Goal: Task Accomplishment & Management: Complete application form

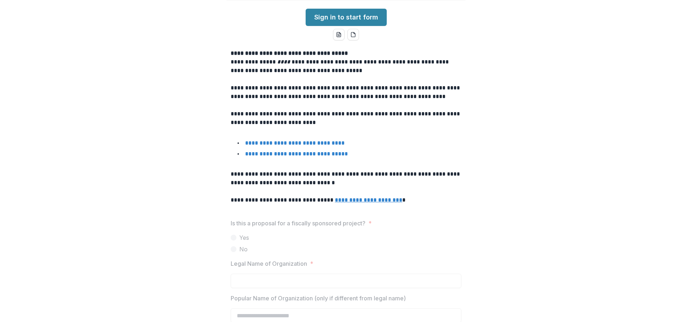
scroll to position [121, 0]
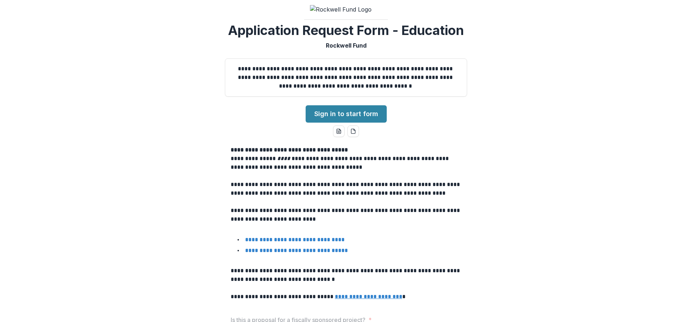
scroll to position [3, 0]
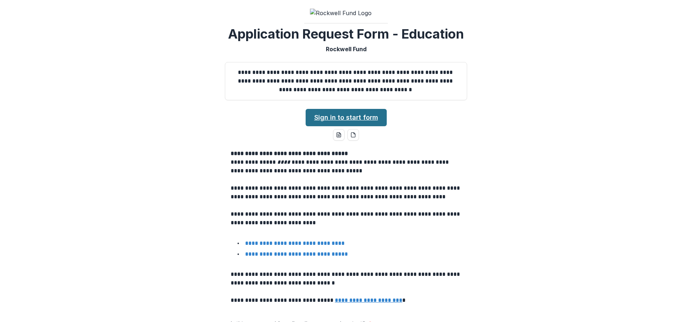
click at [348, 110] on link "Sign in to start form" at bounding box center [346, 117] width 81 height 17
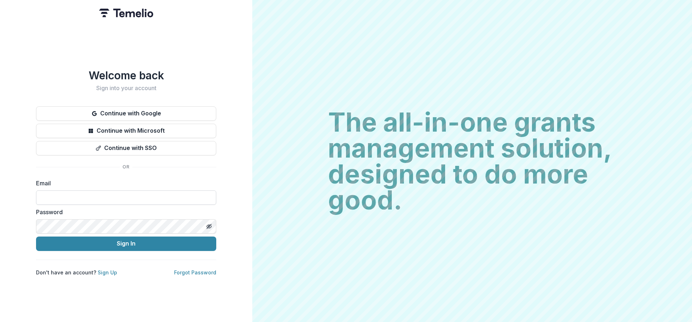
click at [181, 194] on input at bounding box center [126, 197] width 180 height 14
type input "**********"
click at [36, 237] on button "Sign In" at bounding box center [126, 244] width 180 height 14
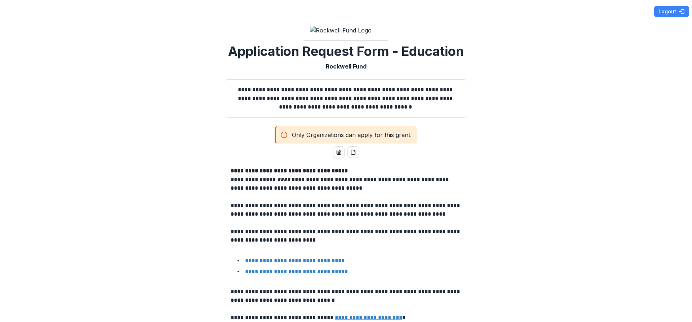
click at [284, 135] on line at bounding box center [284, 136] width 0 height 2
click at [308, 258] on link "**********" at bounding box center [295, 260] width 100 height 5
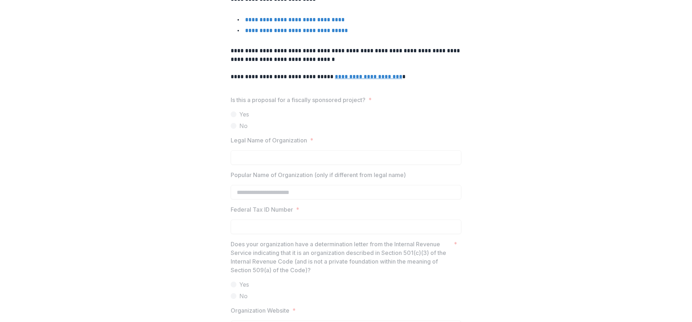
scroll to position [245, 0]
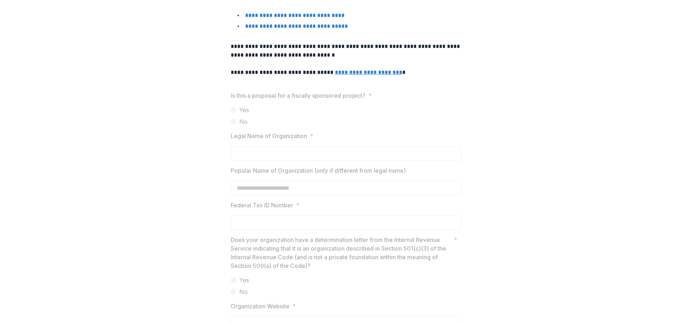
click at [261, 106] on label "Yes" at bounding box center [346, 110] width 231 height 9
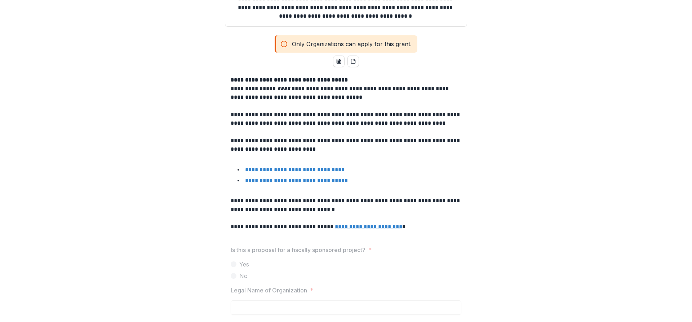
scroll to position [0, 0]
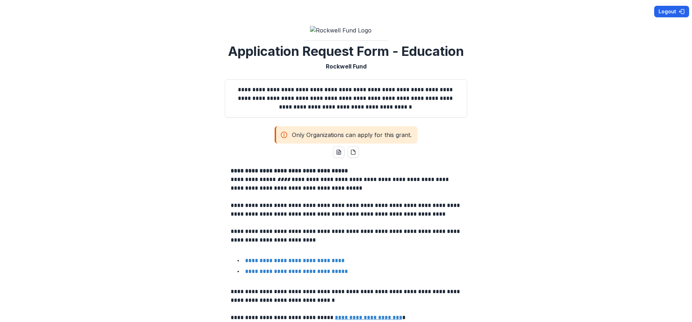
click at [660, 12] on button "Logout" at bounding box center [672, 12] width 35 height 12
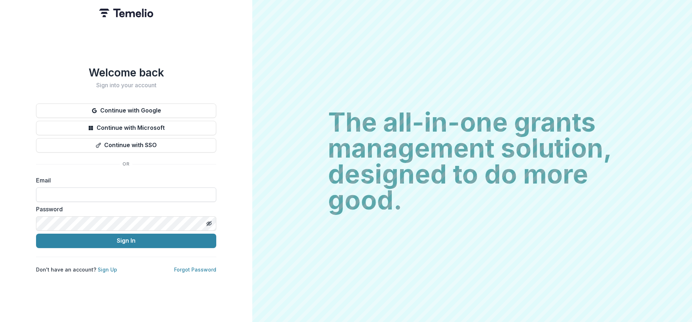
click at [60, 197] on input at bounding box center [126, 195] width 180 height 14
click at [107, 269] on link "Sign Up" at bounding box center [107, 270] width 19 height 6
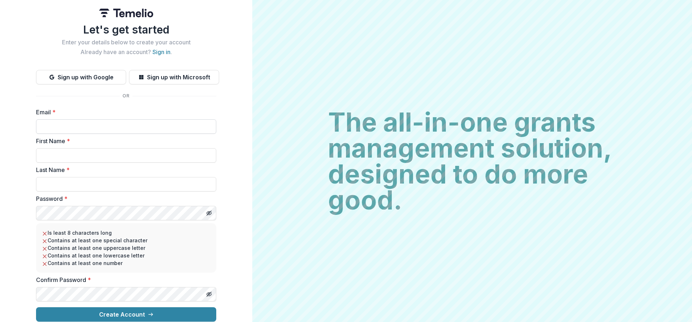
click at [107, 126] on input "Email *" at bounding box center [126, 126] width 180 height 14
click at [179, 76] on button "Sign up with Microsoft" at bounding box center [174, 77] width 90 height 14
click at [56, 120] on input "Email *" at bounding box center [126, 127] width 180 height 14
type input "**********"
click at [76, 149] on input "First Name *" at bounding box center [126, 156] width 180 height 14
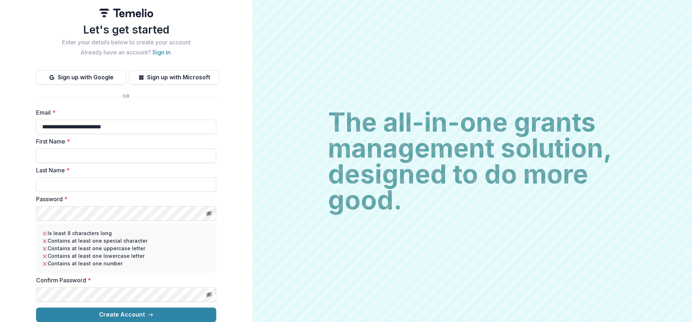
type input "********"
click at [71, 185] on input "Last Name *" at bounding box center [126, 184] width 180 height 14
type input "**********"
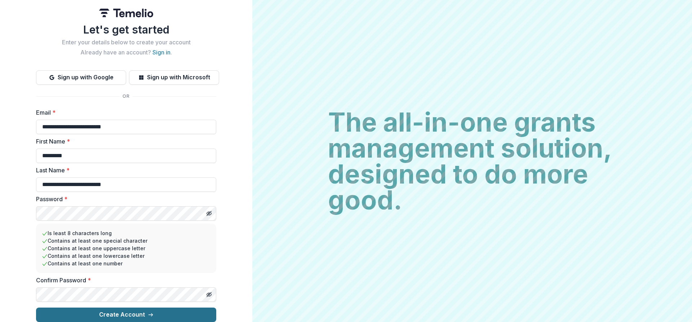
click at [117, 313] on button "Create Account" at bounding box center [126, 315] width 180 height 14
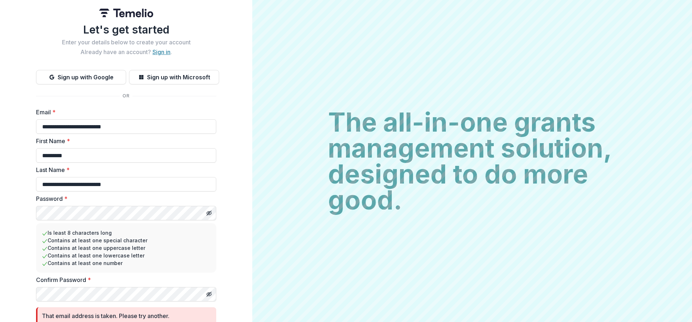
click at [157, 53] on link "Sign in" at bounding box center [162, 51] width 18 height 7
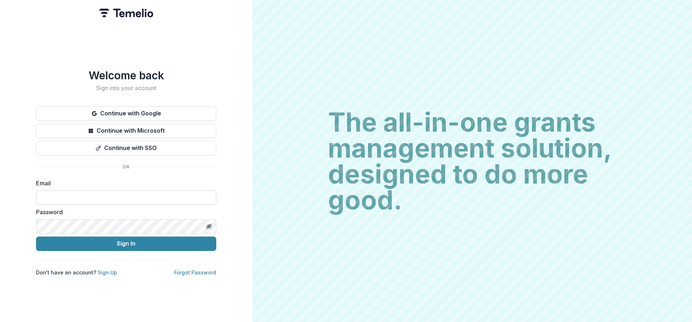
click at [91, 191] on input at bounding box center [126, 197] width 180 height 14
type input "**********"
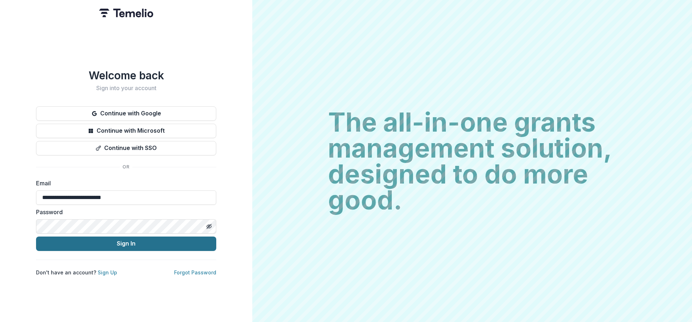
click at [176, 241] on button "Sign In" at bounding box center [126, 244] width 180 height 14
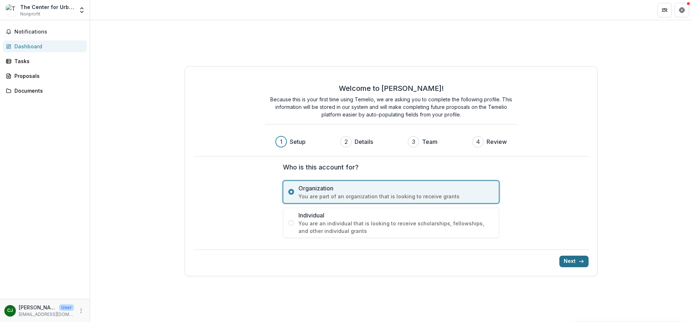
click at [575, 259] on button "Next" at bounding box center [574, 262] width 29 height 12
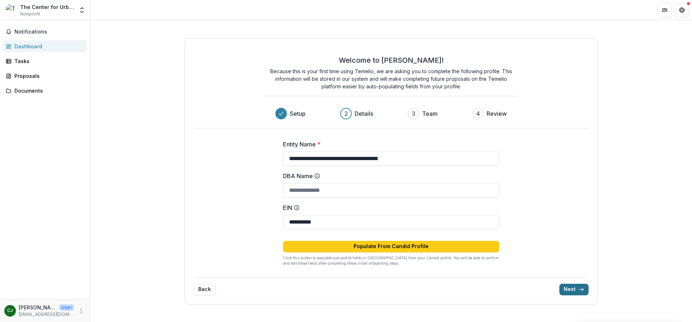
click at [575, 286] on button "Next" at bounding box center [574, 290] width 29 height 12
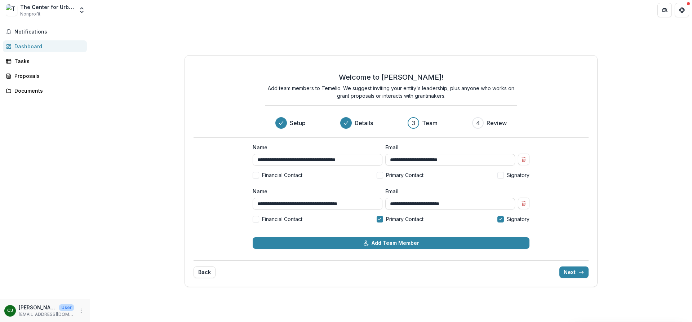
click at [379, 176] on span at bounding box center [380, 175] width 6 height 6
click at [570, 272] on button "Next" at bounding box center [574, 273] width 29 height 12
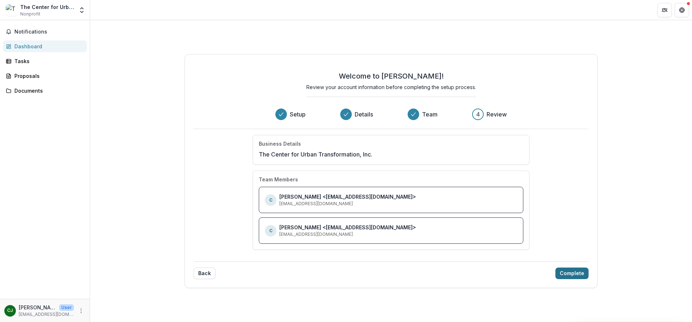
click at [570, 272] on button "Complete" at bounding box center [572, 274] width 33 height 12
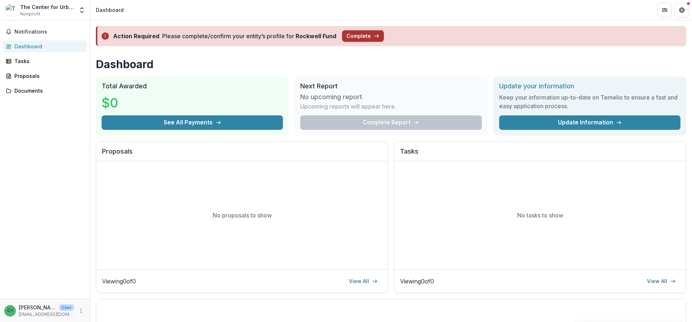
click at [360, 36] on button "Complete" at bounding box center [363, 36] width 42 height 12
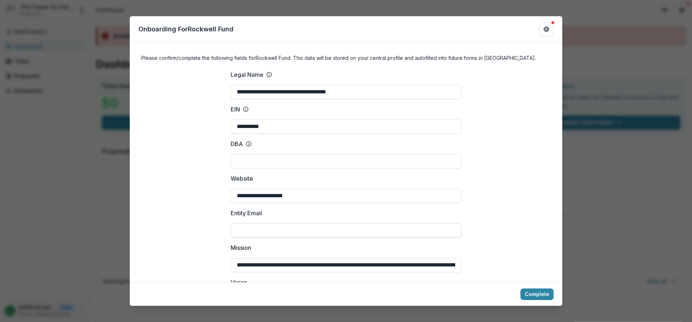
click at [306, 231] on input "Entity Email" at bounding box center [346, 230] width 231 height 14
type input "*"
type input "**********"
click at [545, 295] on button "Complete" at bounding box center [537, 295] width 33 height 12
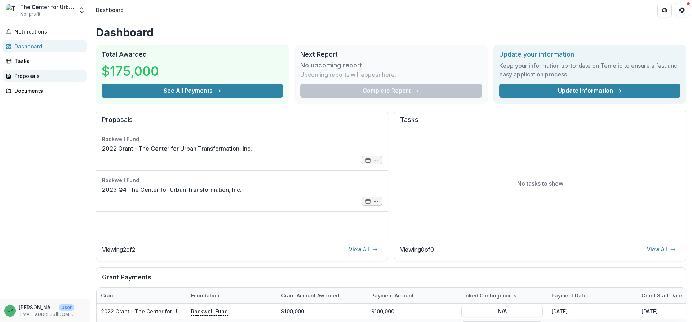
click at [29, 75] on div "Proposals" at bounding box center [47, 76] width 67 height 8
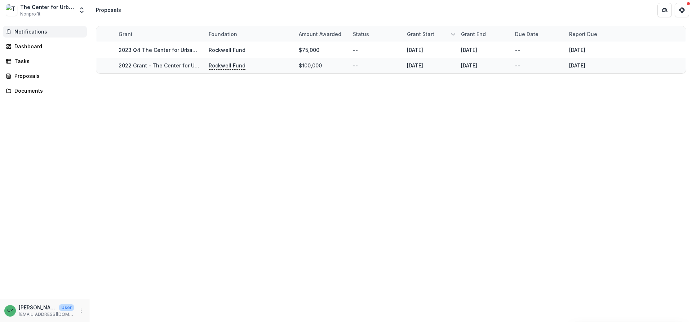
click at [37, 35] on span "Notifications" at bounding box center [49, 32] width 70 height 6
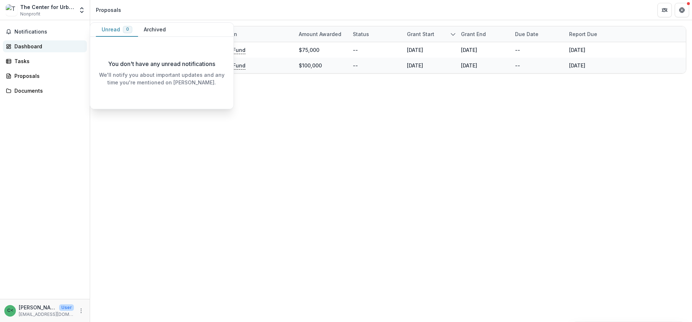
click at [36, 45] on div "Dashboard" at bounding box center [47, 47] width 67 height 8
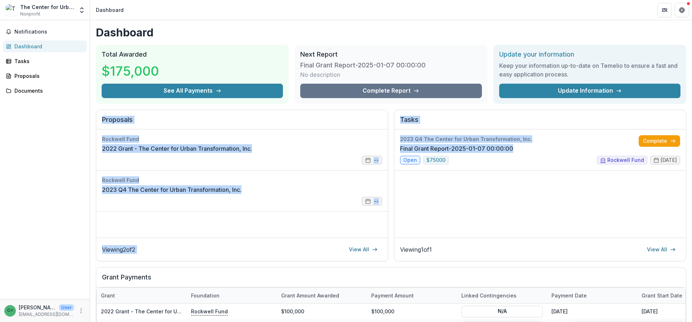
drag, startPoint x: 690, startPoint y: 81, endPoint x: 692, endPoint y: 131, distance: 49.5
click at [692, 131] on div "Dashboard Total Awarded $175,000 See All Payments Next Report Final Grant Repor…" at bounding box center [391, 171] width 602 height 302
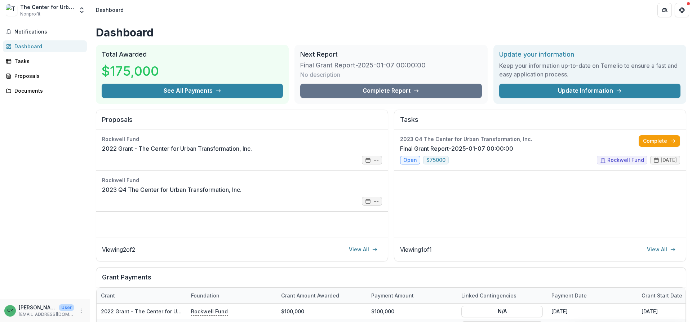
click at [551, 291] on div "Payment date" at bounding box center [592, 296] width 90 height 16
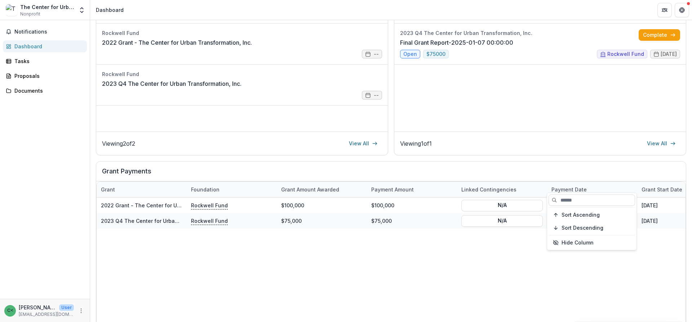
scroll to position [136, 0]
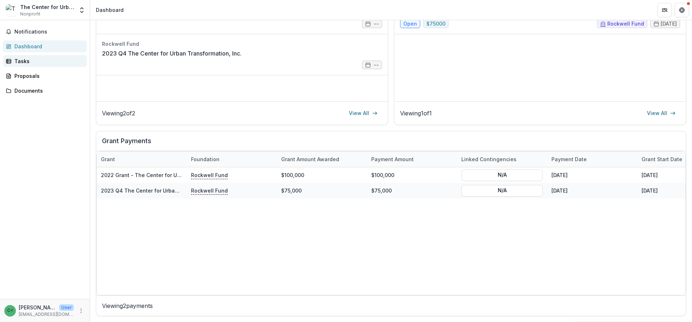
click at [51, 63] on div "Tasks" at bounding box center [47, 61] width 67 height 8
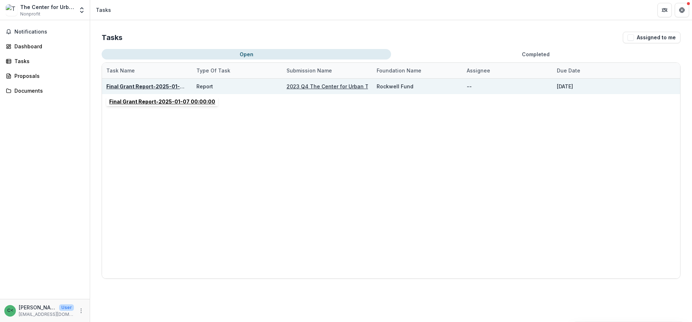
click at [153, 87] on u "Final Grant Report-2025-01-07 00:00:00" at bounding box center [159, 86] width 106 height 6
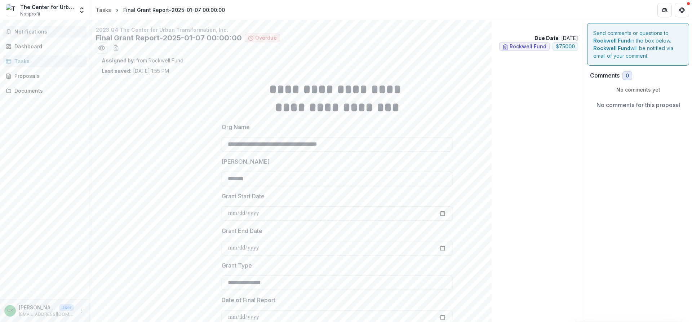
click at [40, 34] on span "Notifications" at bounding box center [49, 32] width 70 height 6
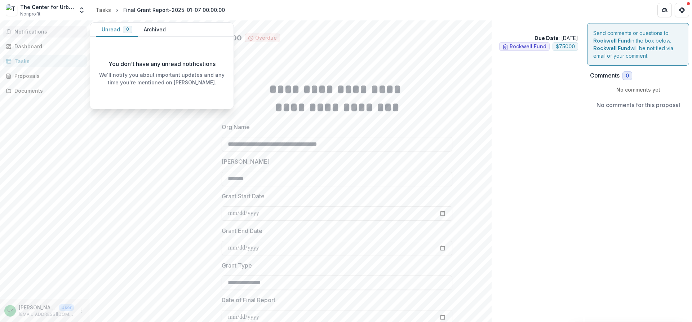
click at [113, 30] on button "Unread 0" at bounding box center [117, 30] width 42 height 14
click at [145, 28] on button "Archived" at bounding box center [155, 30] width 34 height 14
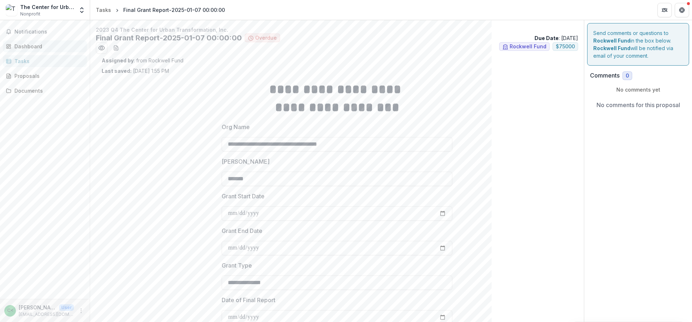
click at [43, 45] on div "Dashboard" at bounding box center [47, 47] width 67 height 8
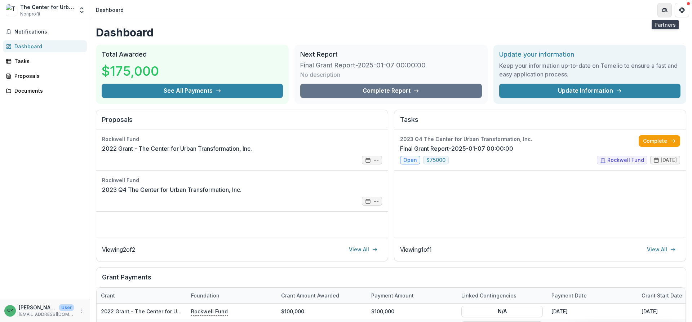
click at [666, 10] on icon "Partners" at bounding box center [664, 10] width 3 height 2
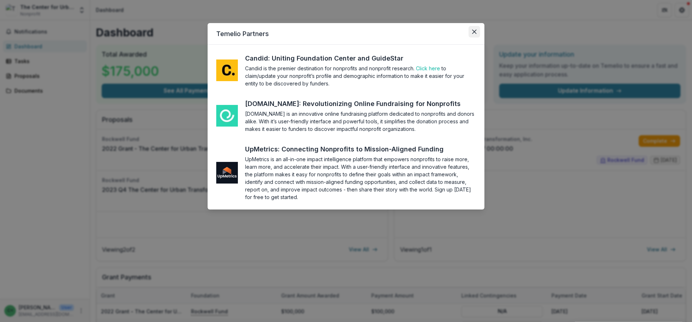
click at [477, 32] on button "Close" at bounding box center [475, 32] width 12 height 12
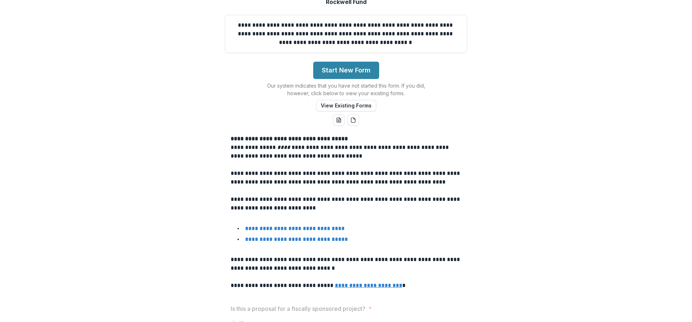
scroll to position [43, 0]
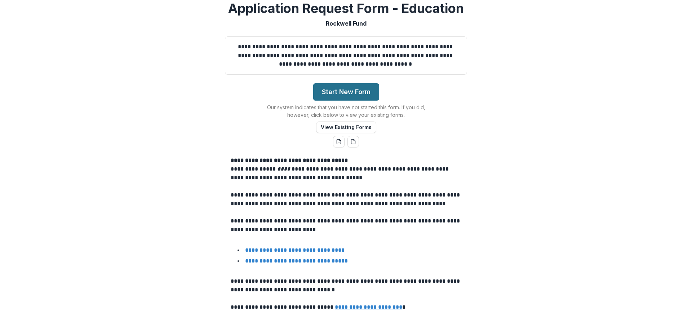
click at [337, 89] on button "Start New Form" at bounding box center [346, 91] width 66 height 17
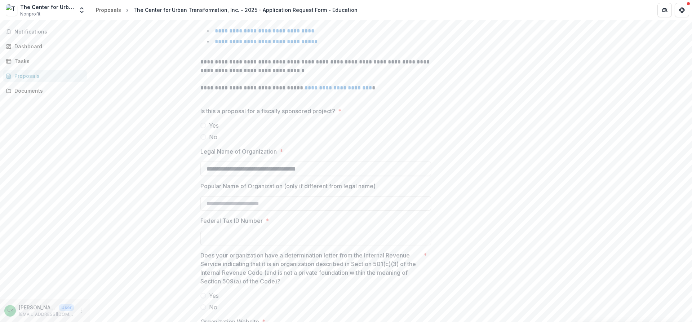
scroll to position [225, 0]
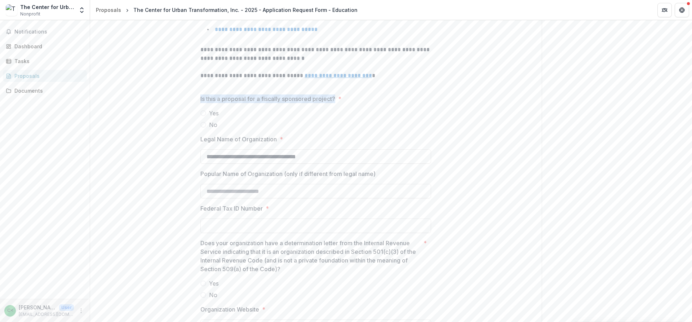
drag, startPoint x: 197, startPoint y: 94, endPoint x: 336, endPoint y: 93, distance: 139.2
click at [336, 93] on div "**********" at bounding box center [316, 277] width 242 height 716
copy p "Is this a proposal for a fiscally sponsored project?"
click at [203, 122] on span at bounding box center [204, 125] width 6 height 6
click at [237, 219] on input "Federal Tax ID Number *" at bounding box center [316, 226] width 231 height 14
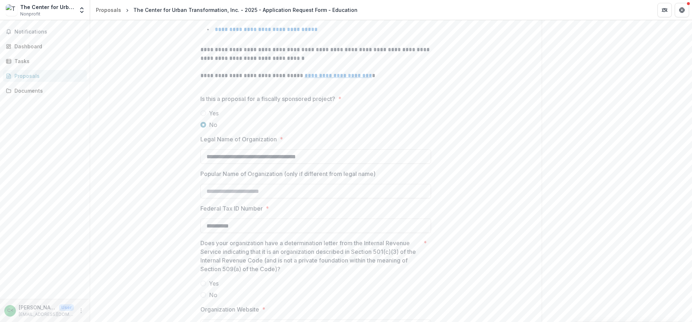
type input "**********"
click at [205, 281] on span at bounding box center [204, 284] width 6 height 6
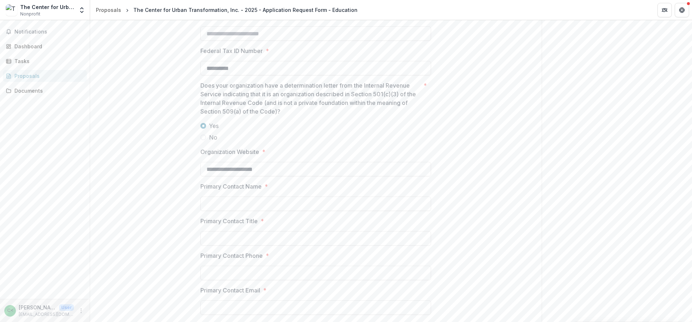
scroll to position [384, 0]
click at [247, 196] on input "Primary Contact Name *" at bounding box center [316, 203] width 231 height 14
type input "**********"
click at [248, 236] on input "Primary Contact Title *" at bounding box center [316, 237] width 231 height 14
type input "**********"
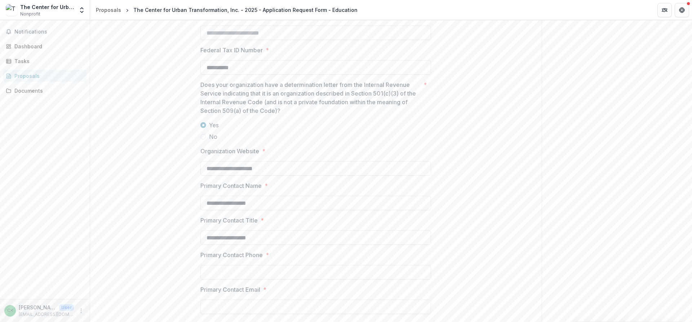
click at [250, 267] on input "Primary Contact Phone *" at bounding box center [316, 272] width 231 height 14
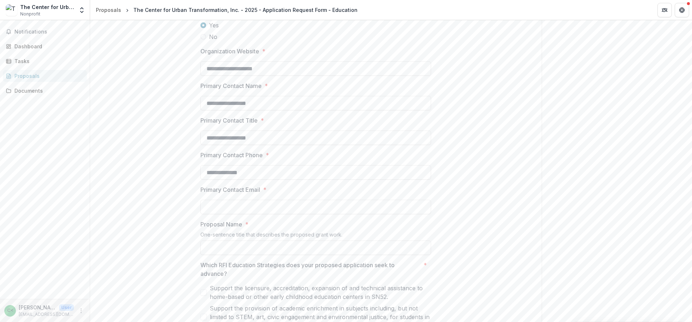
scroll to position [511, 0]
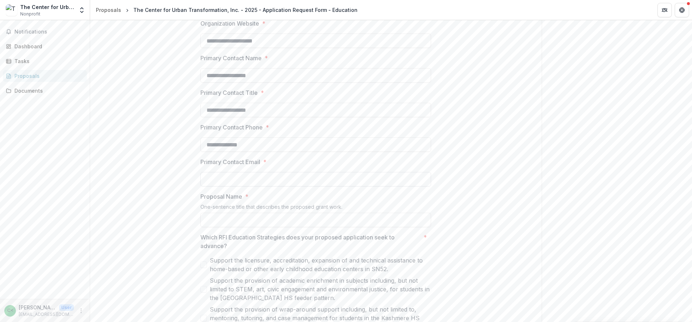
type input "**********"
click at [254, 176] on input "Primary Contact Email *" at bounding box center [316, 179] width 231 height 14
type input "**********"
click at [253, 215] on input "Proposal Name *" at bounding box center [316, 220] width 231 height 14
paste input "**********"
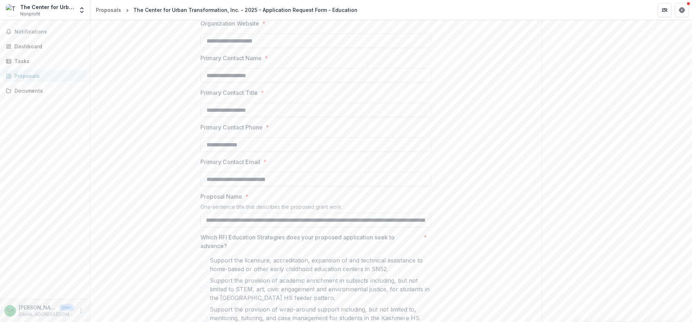
scroll to position [0, 0]
type input "**********"
click at [201, 286] on span at bounding box center [204, 289] width 6 height 6
click at [204, 315] on span at bounding box center [204, 318] width 6 height 6
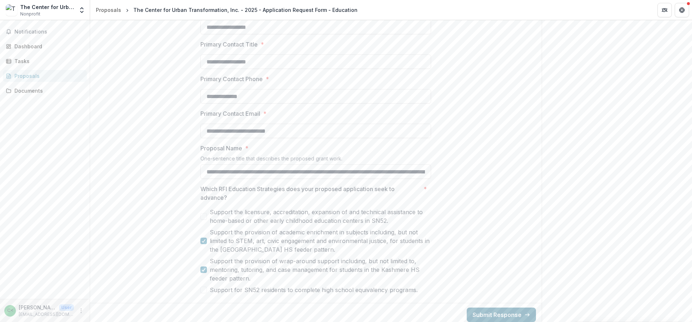
click at [508, 311] on button "Submit Response" at bounding box center [501, 315] width 69 height 14
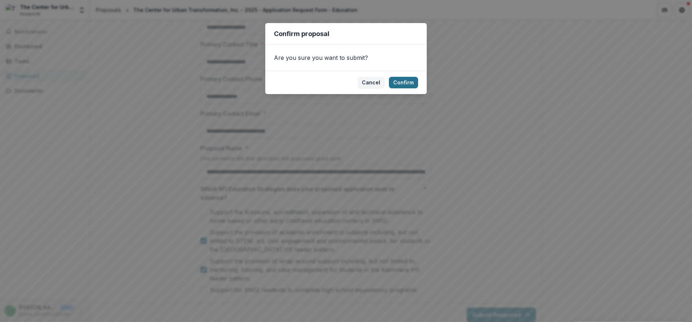
click at [412, 82] on button "Confirm" at bounding box center [403, 83] width 29 height 12
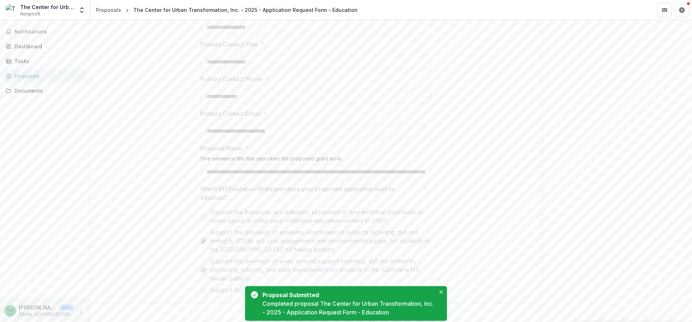
scroll to position [0, 0]
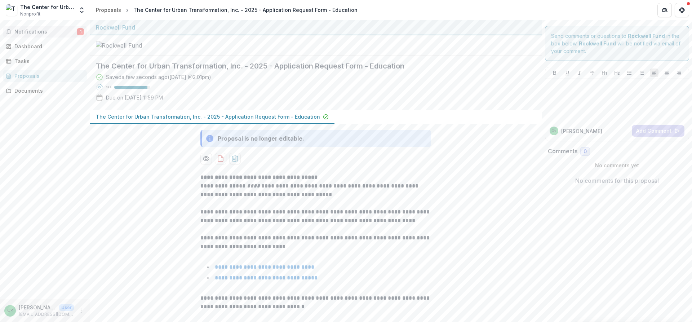
click at [33, 32] on span "Notifications" at bounding box center [45, 32] width 62 height 6
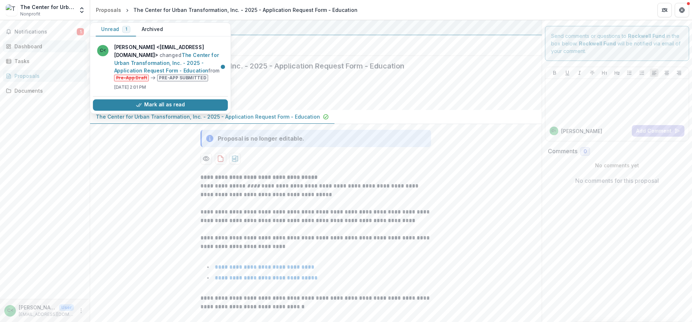
click at [39, 46] on div "Dashboard" at bounding box center [47, 47] width 67 height 8
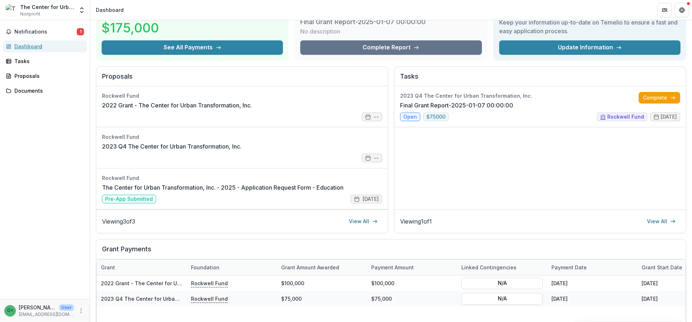
scroll to position [25, 0]
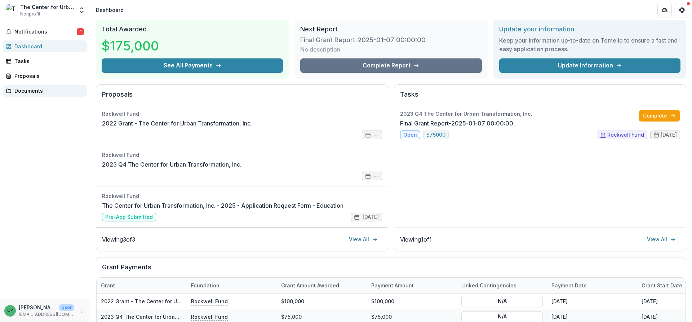
click at [36, 90] on div "Documents" at bounding box center [47, 91] width 67 height 8
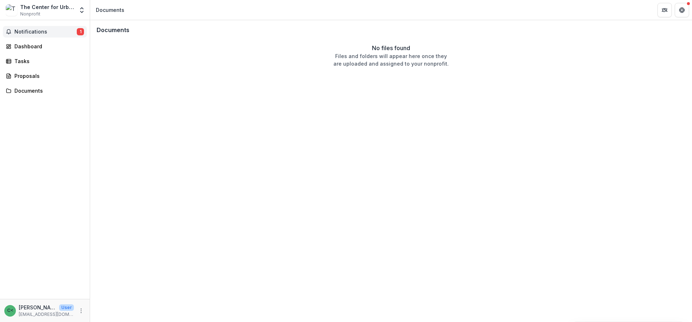
click at [32, 31] on span "Notifications" at bounding box center [45, 32] width 62 height 6
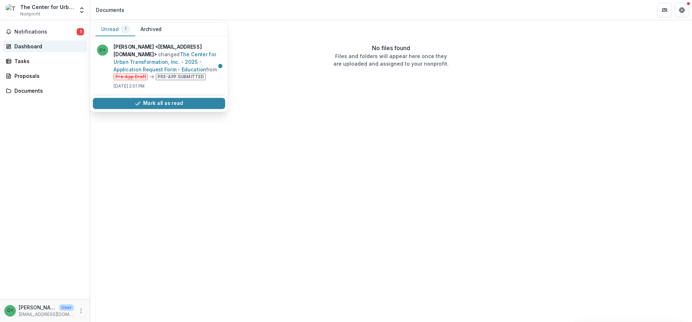
click at [34, 47] on div "Dashboard" at bounding box center [47, 47] width 67 height 8
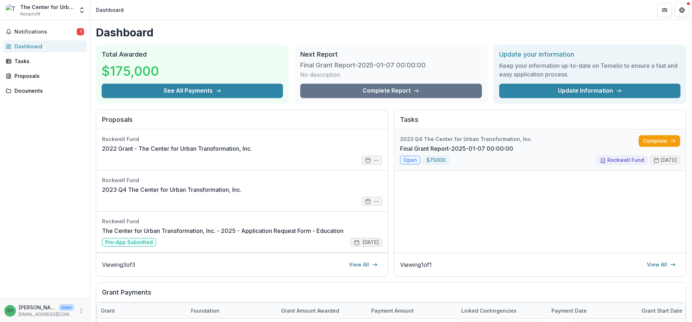
click at [514, 153] on link "Final Grant Report-2025-01-07 00:00:00" at bounding box center [456, 148] width 113 height 9
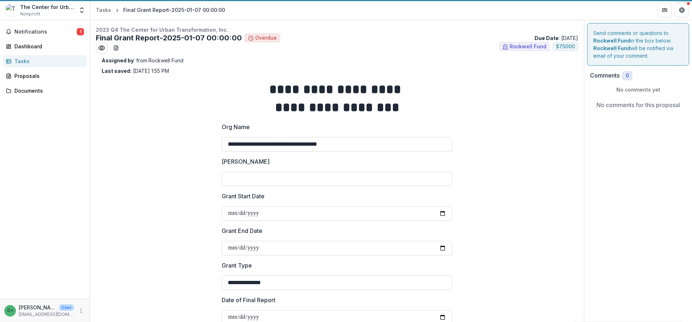
type input "*******"
